Goal: Information Seeking & Learning: Learn about a topic

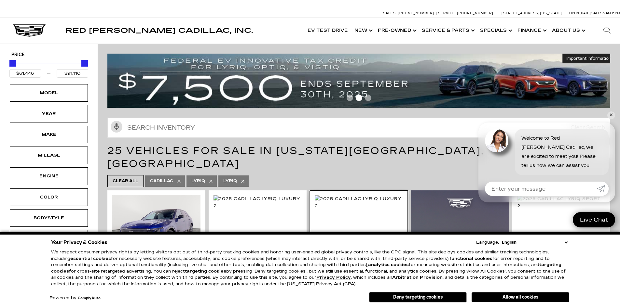
click at [345, 210] on img at bounding box center [359, 202] width 88 height 14
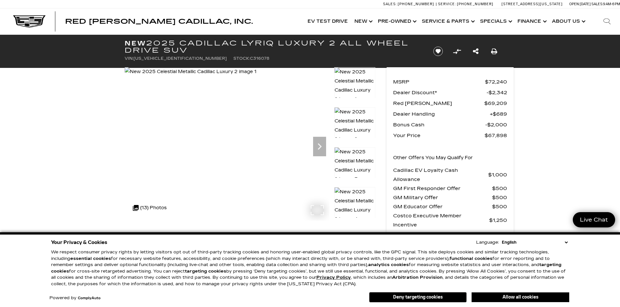
click at [157, 76] on img at bounding box center [191, 71] width 132 height 9
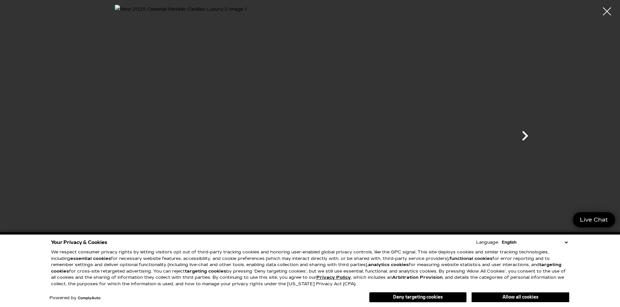
click at [527, 135] on icon "Next" at bounding box center [525, 136] width 20 height 20
click at [523, 132] on icon "Next" at bounding box center [525, 136] width 6 height 10
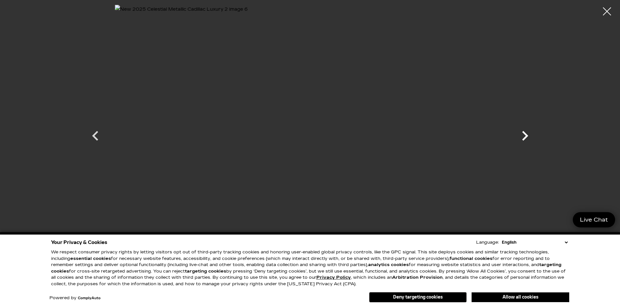
click at [522, 134] on icon "Next" at bounding box center [525, 136] width 20 height 20
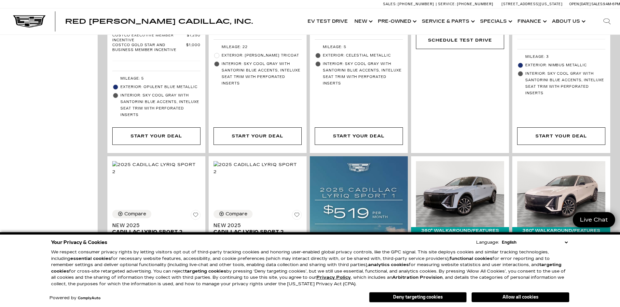
scroll to position [404, 0]
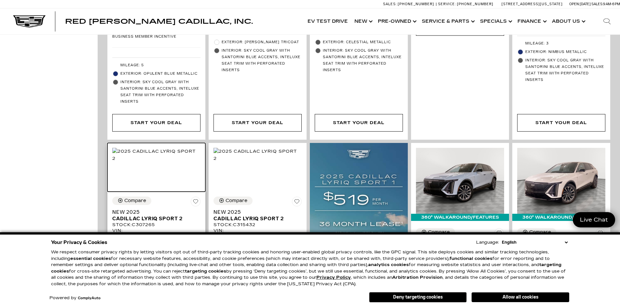
click at [161, 157] on img at bounding box center [156, 155] width 88 height 14
